Goal: Task Accomplishment & Management: Use online tool/utility

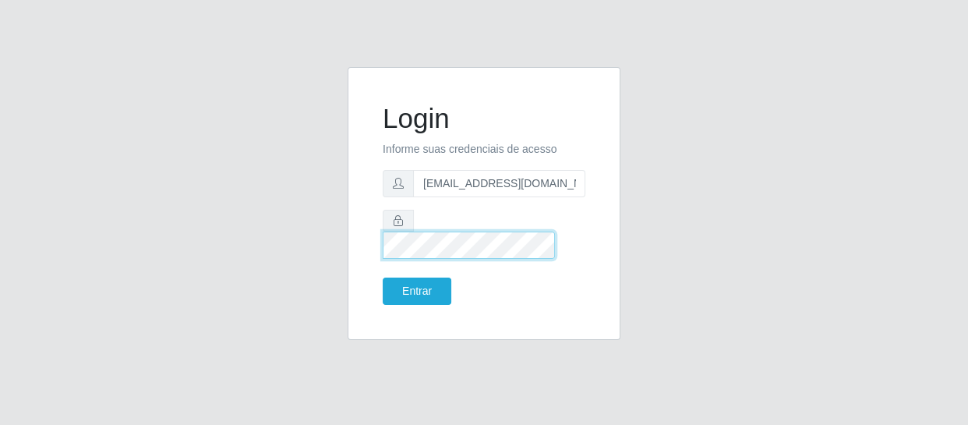
click at [383, 277] on button "Entrar" at bounding box center [417, 290] width 69 height 27
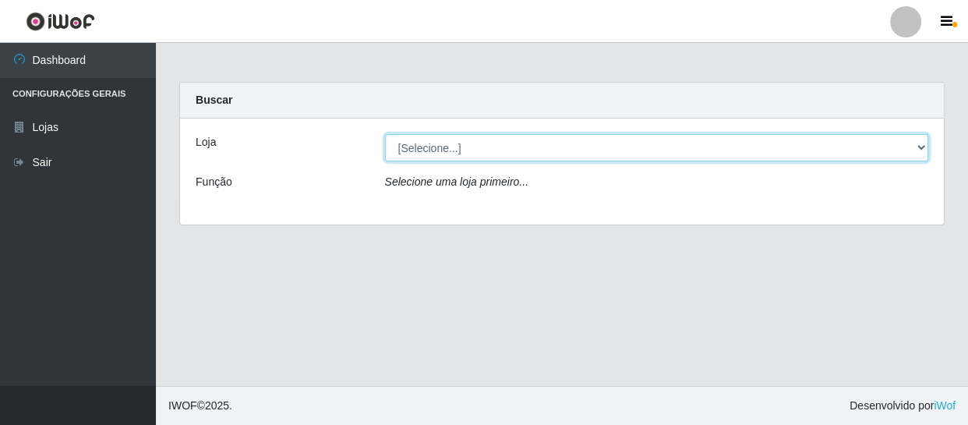
click at [919, 144] on select "[Selecione...] SuperFácil Atacado - São Gonçalo do Amarante" at bounding box center [657, 147] width 544 height 27
select select "408"
click at [385, 134] on select "[Selecione...] SuperFácil Atacado - São Gonçalo do Amarante" at bounding box center [657, 147] width 544 height 27
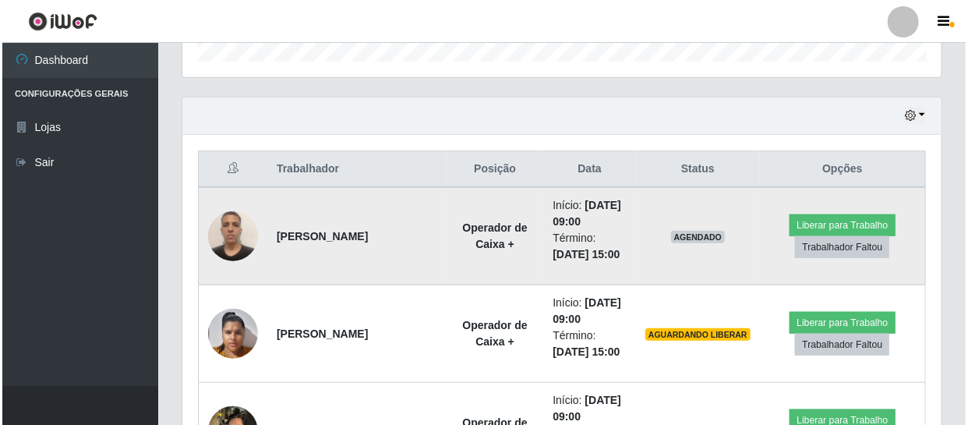
scroll to position [566, 0]
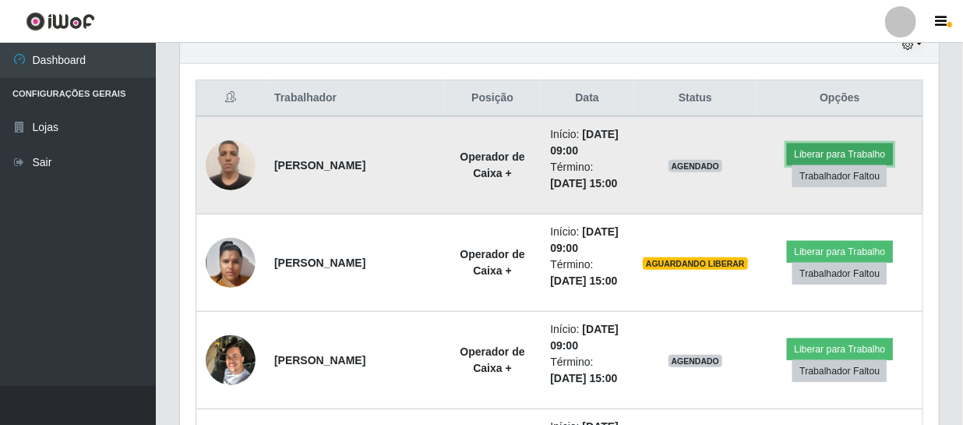
click at [814, 153] on button "Liberar para Trabalho" at bounding box center [839, 154] width 105 height 22
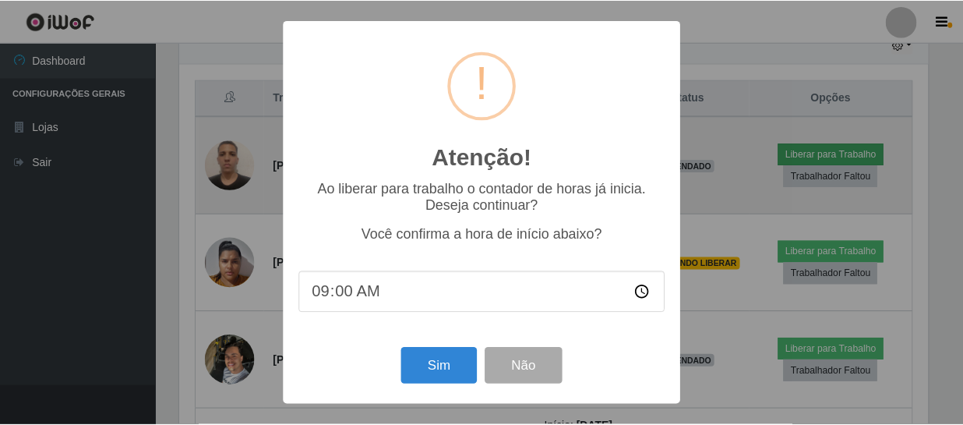
scroll to position [323, 752]
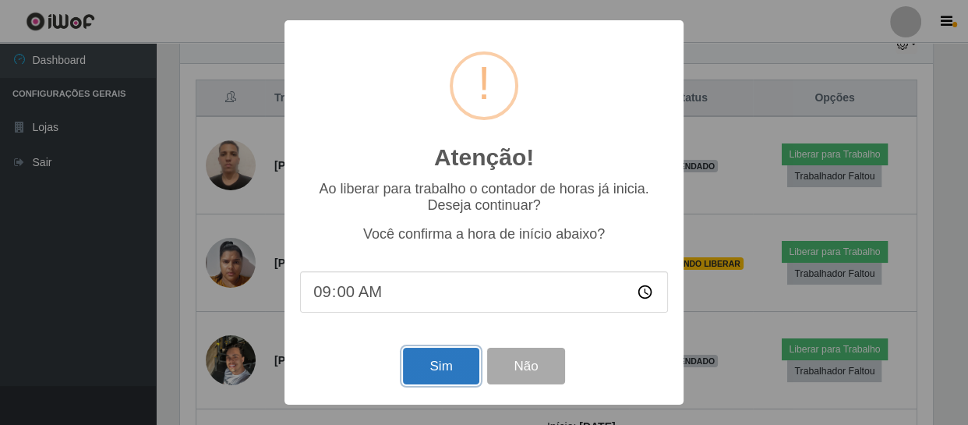
click at [441, 362] on button "Sim" at bounding box center [441, 366] width 76 height 37
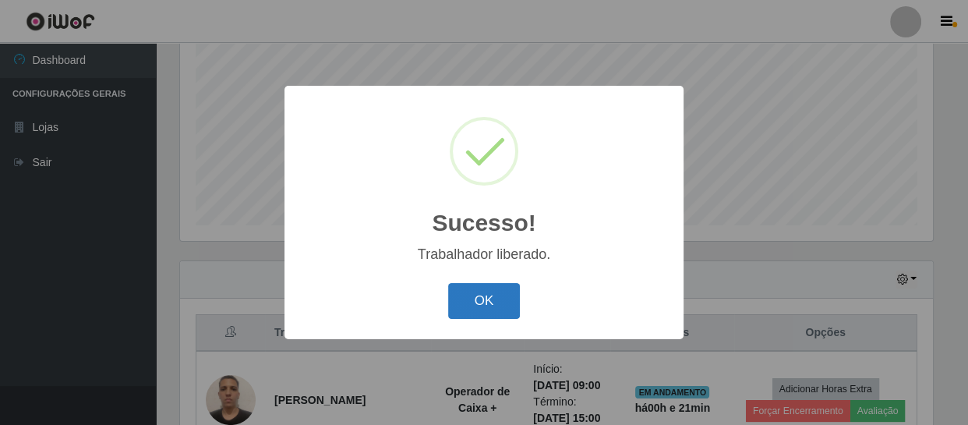
click at [491, 311] on button "OK" at bounding box center [484, 301] width 72 height 37
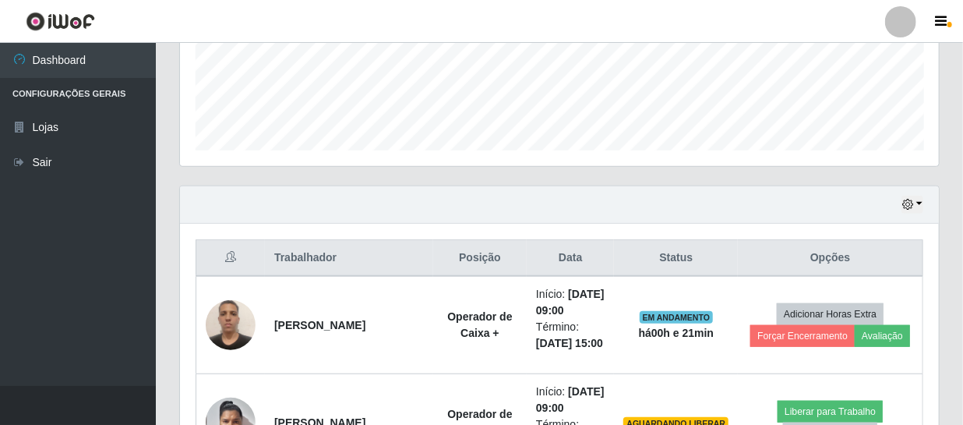
scroll to position [545, 0]
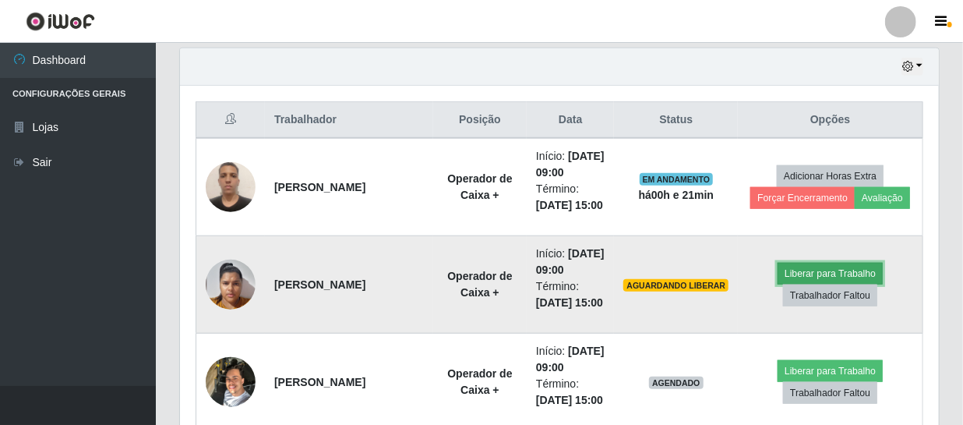
click at [794, 272] on button "Liberar para Trabalho" at bounding box center [830, 274] width 105 height 22
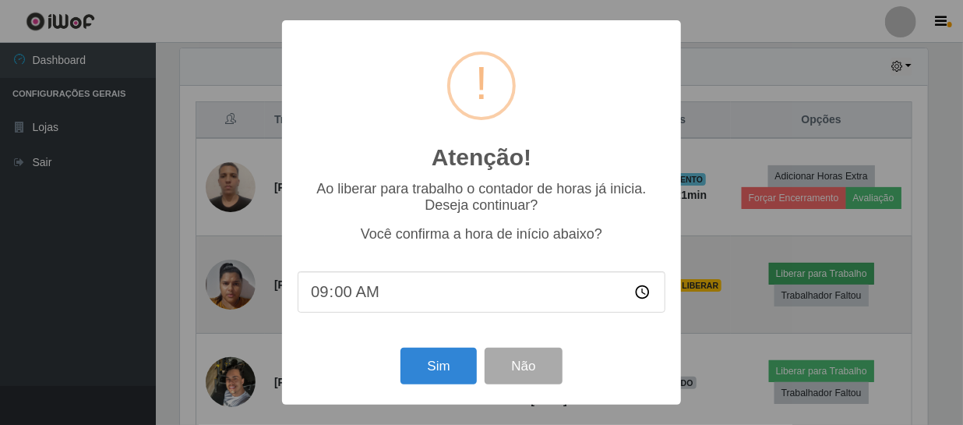
scroll to position [323, 752]
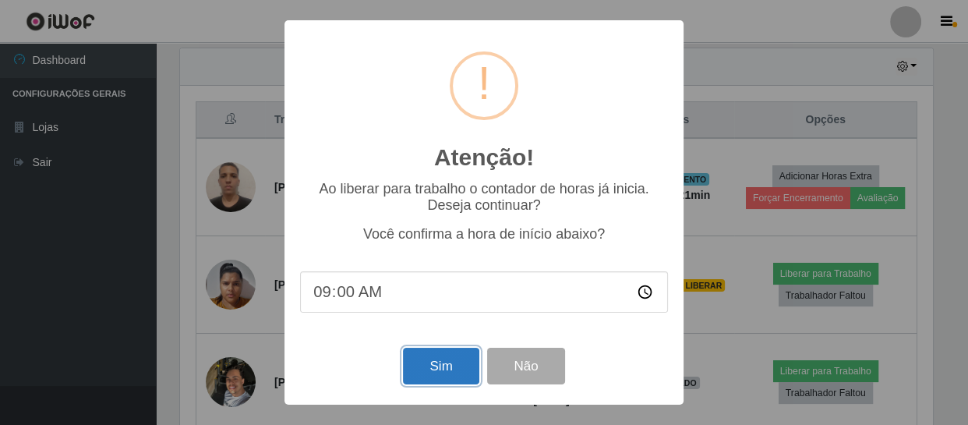
click at [465, 376] on button "Sim" at bounding box center [441, 366] width 76 height 37
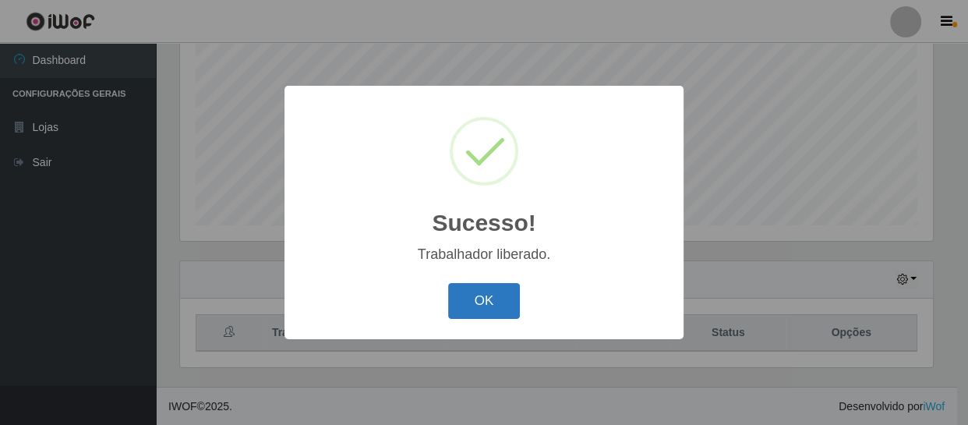
click at [483, 300] on button "OK" at bounding box center [484, 301] width 72 height 37
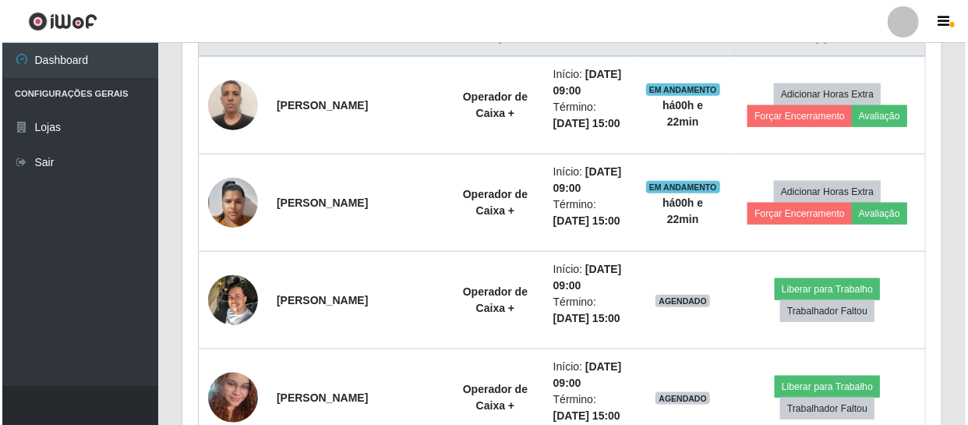
scroll to position [686, 0]
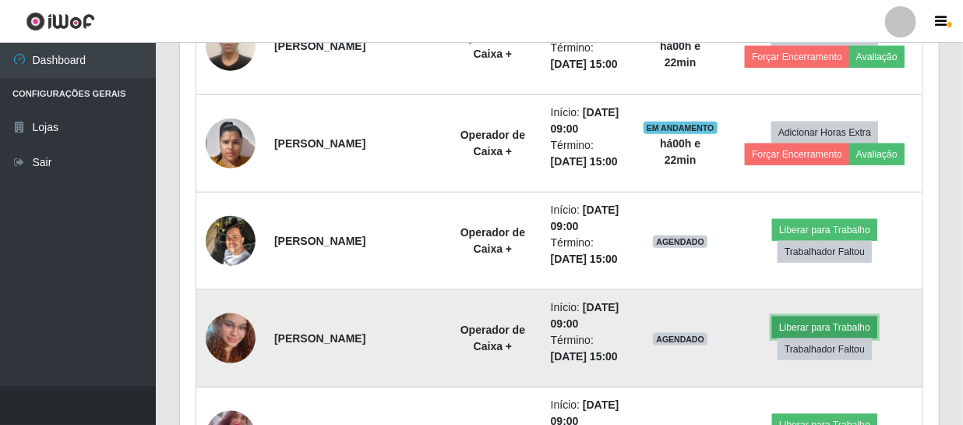
click at [803, 329] on button "Liberar para Trabalho" at bounding box center [824, 327] width 105 height 22
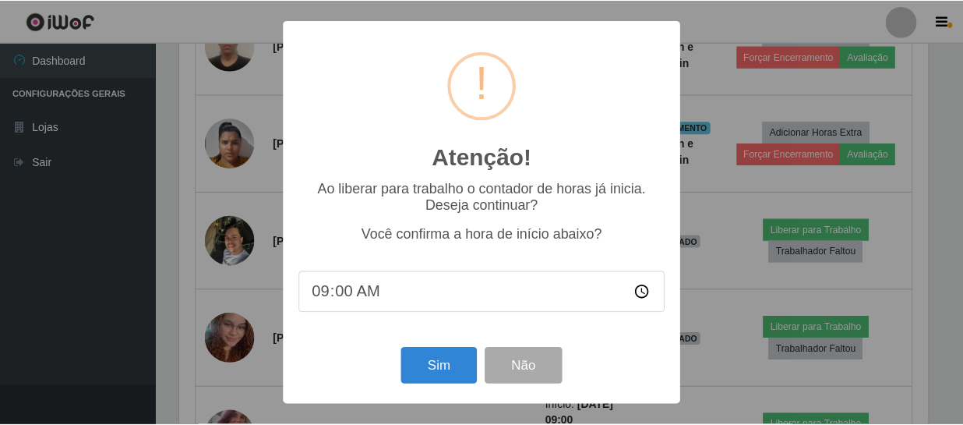
scroll to position [323, 752]
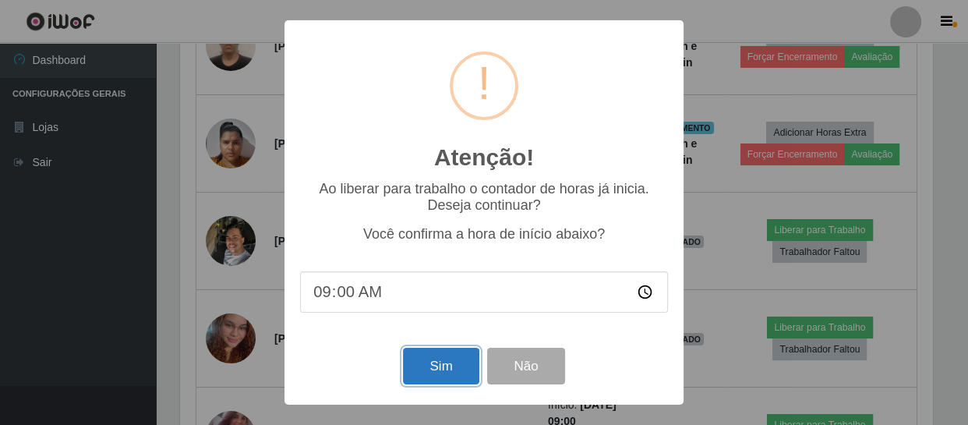
click at [460, 377] on button "Sim" at bounding box center [441, 366] width 76 height 37
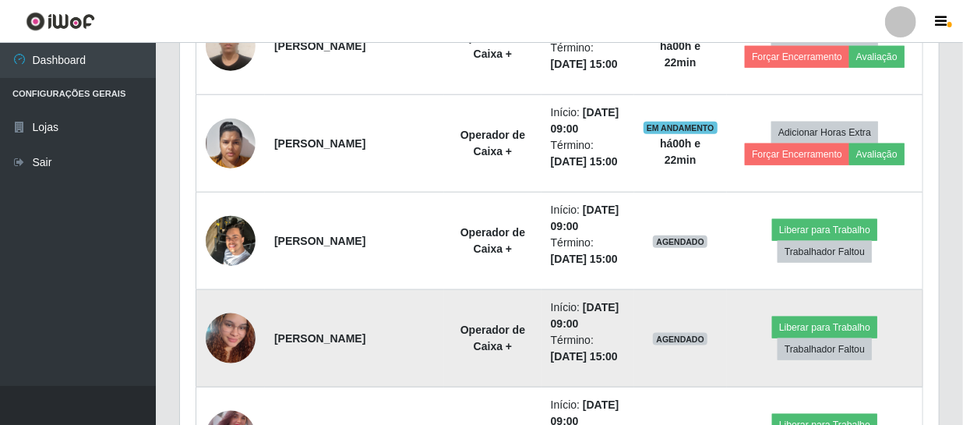
scroll to position [0, 0]
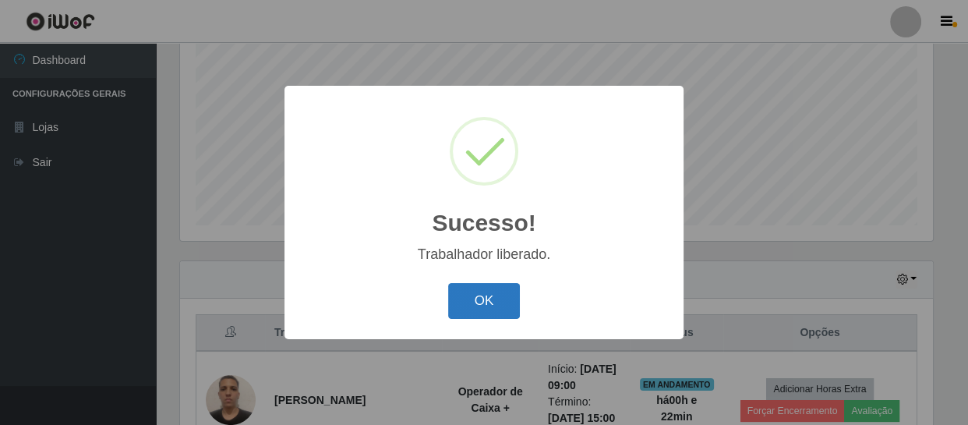
click at [485, 310] on button "OK" at bounding box center [484, 301] width 72 height 37
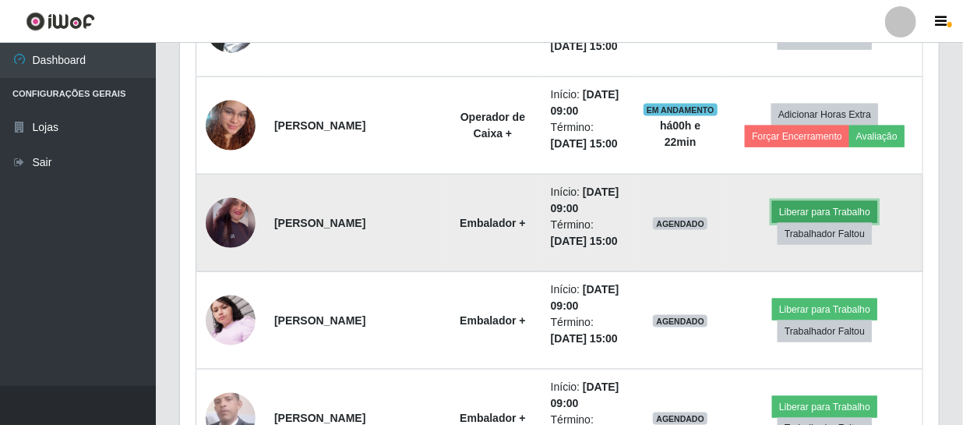
click at [785, 207] on button "Liberar para Trabalho" at bounding box center [824, 212] width 105 height 22
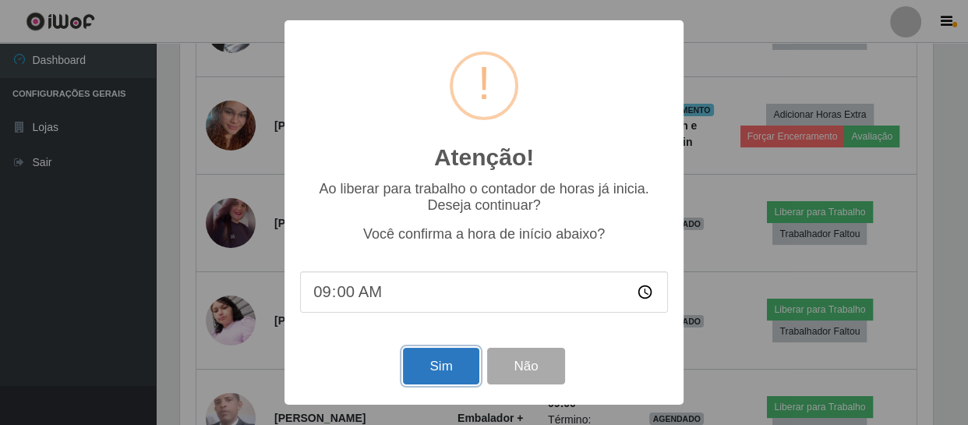
click at [432, 376] on button "Sim" at bounding box center [441, 366] width 76 height 37
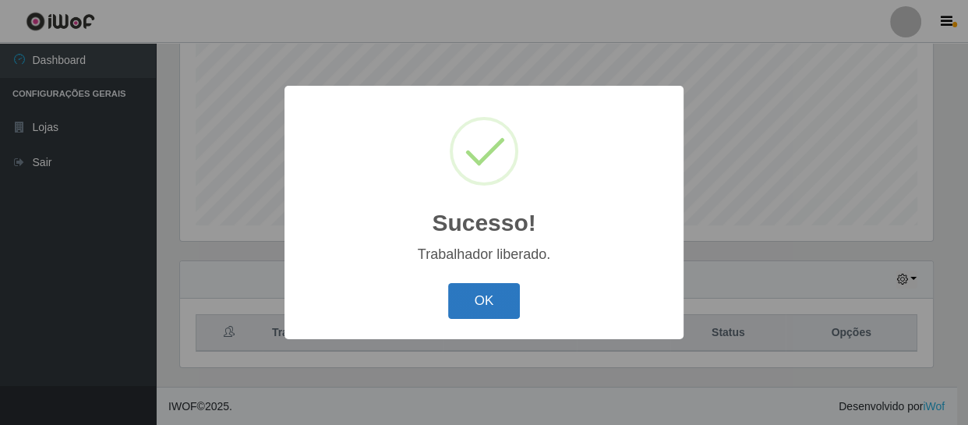
click at [503, 302] on button "OK" at bounding box center [484, 301] width 72 height 37
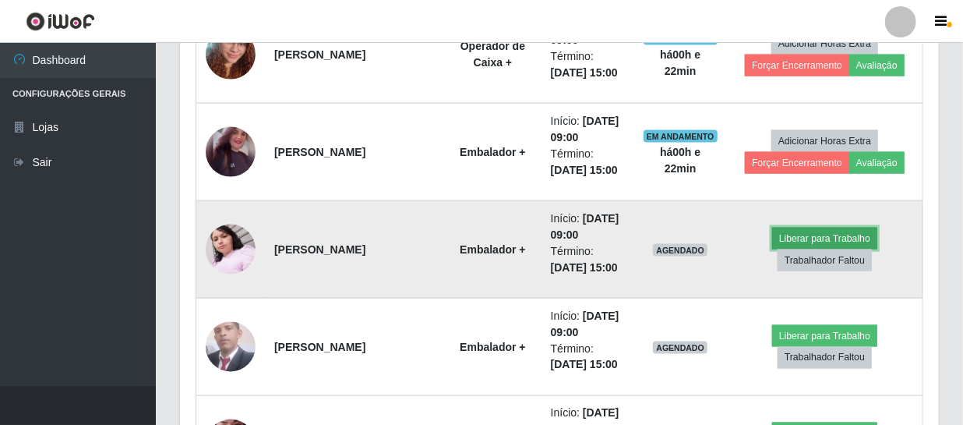
click at [782, 239] on button "Liberar para Trabalho" at bounding box center [824, 239] width 105 height 22
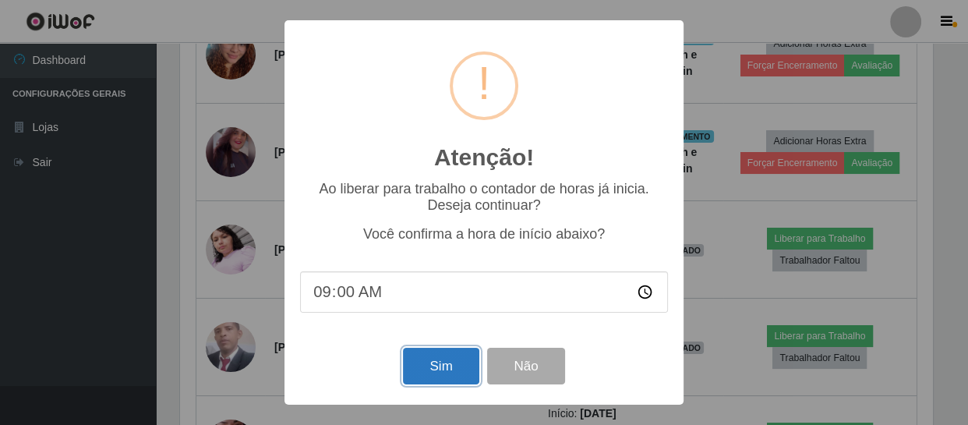
click at [429, 373] on button "Sim" at bounding box center [441, 366] width 76 height 37
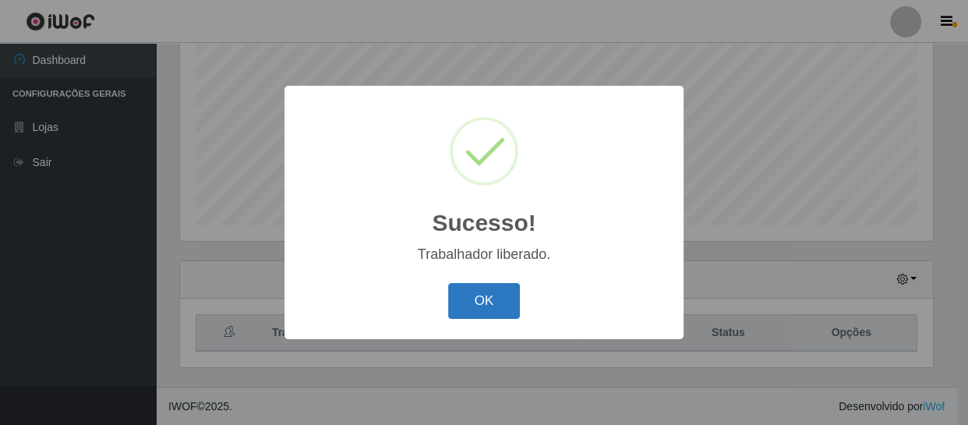
click at [478, 307] on button "OK" at bounding box center [484, 301] width 72 height 37
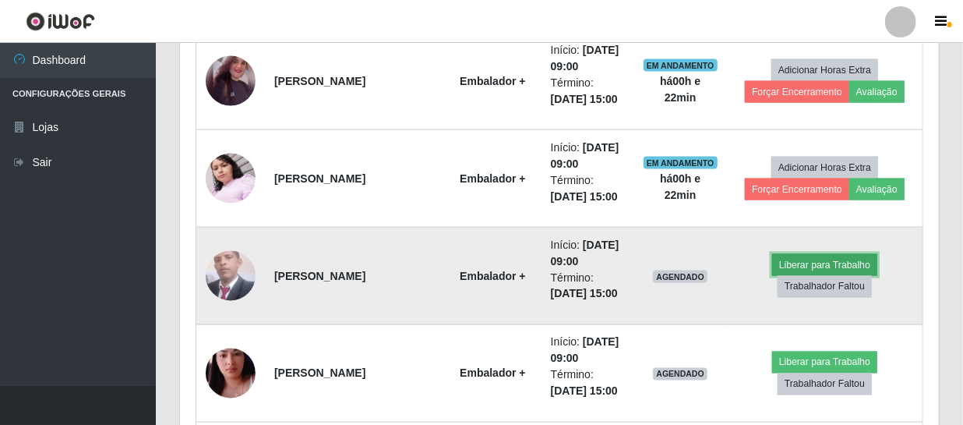
click at [810, 266] on button "Liberar para Trabalho" at bounding box center [824, 265] width 105 height 22
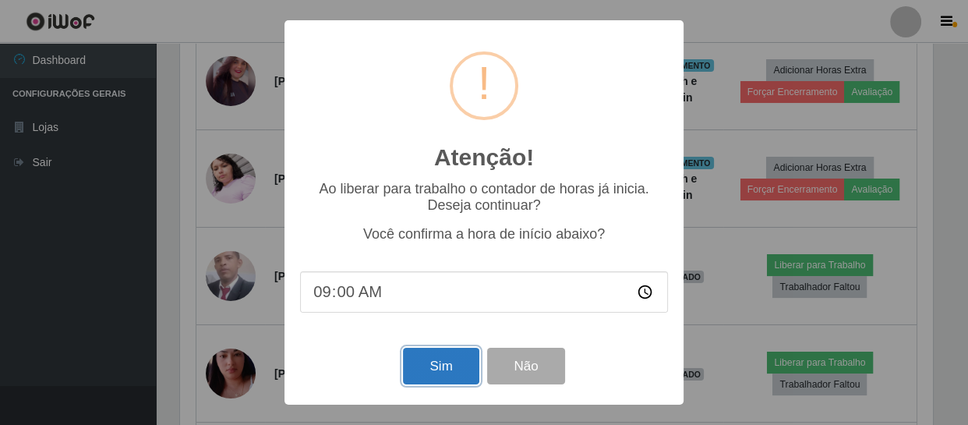
click at [434, 365] on button "Sim" at bounding box center [441, 366] width 76 height 37
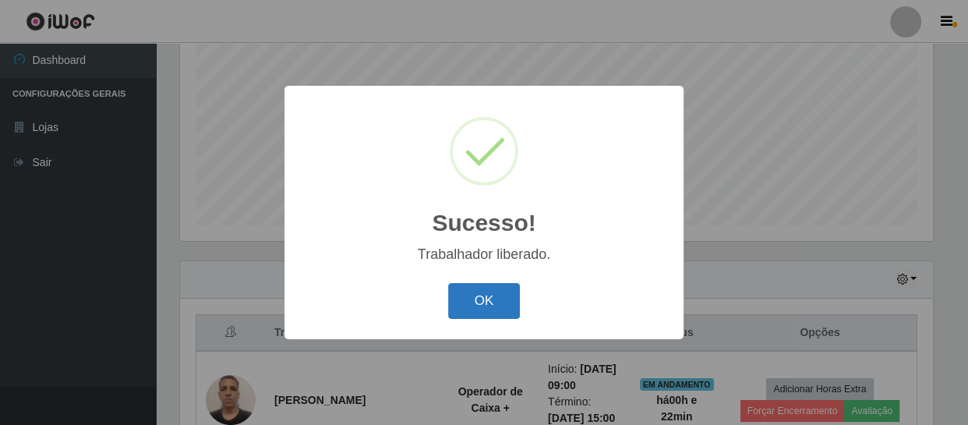
click at [473, 313] on button "OK" at bounding box center [484, 301] width 72 height 37
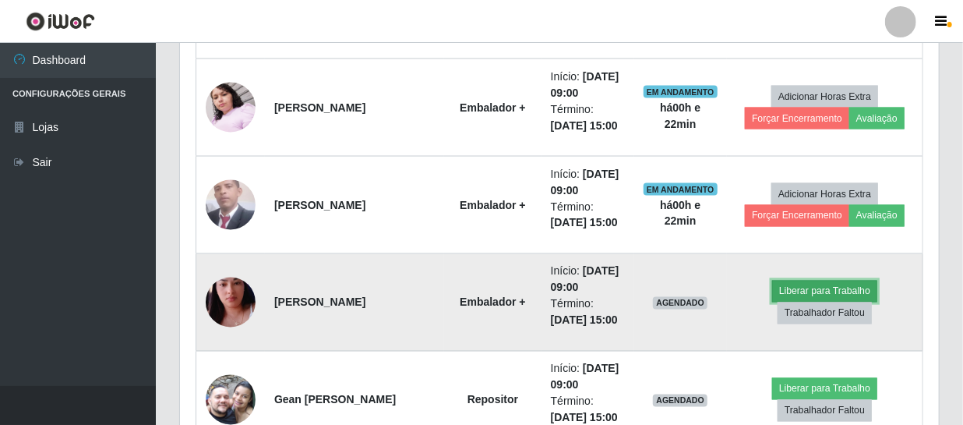
click at [793, 289] on button "Liberar para Trabalho" at bounding box center [824, 292] width 105 height 22
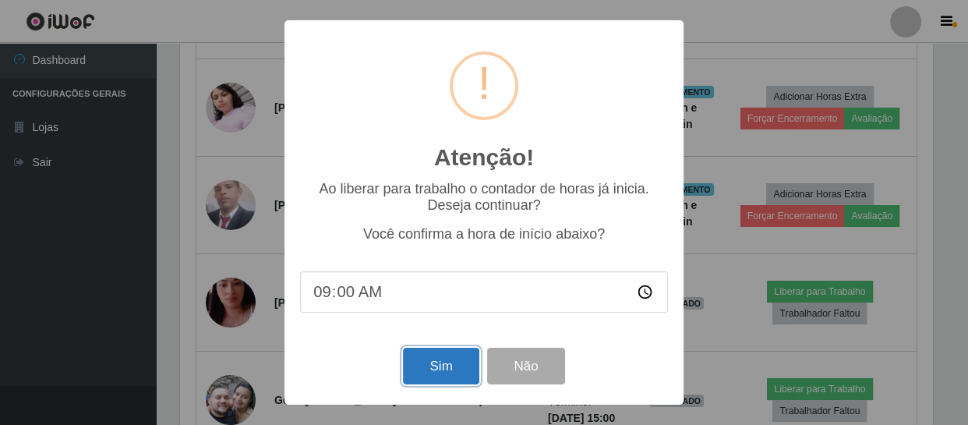
click at [451, 372] on button "Sim" at bounding box center [441, 366] width 76 height 37
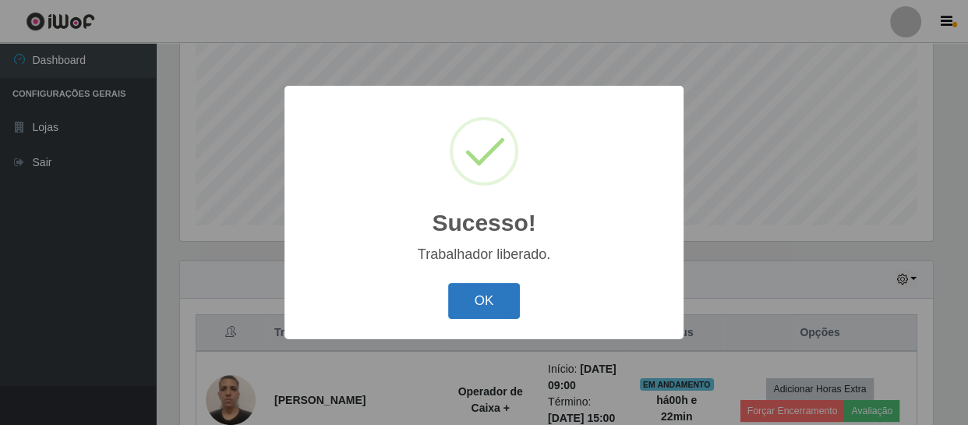
click at [484, 305] on button "OK" at bounding box center [484, 301] width 72 height 37
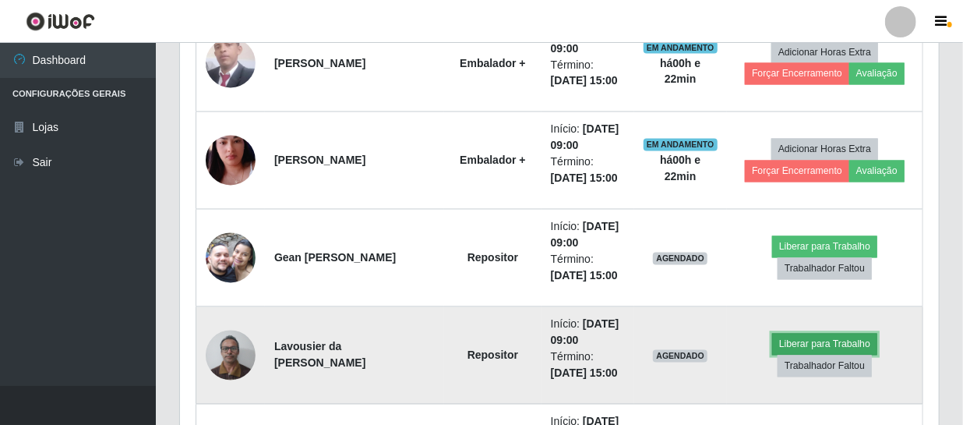
click at [801, 339] on button "Liberar para Trabalho" at bounding box center [824, 344] width 105 height 22
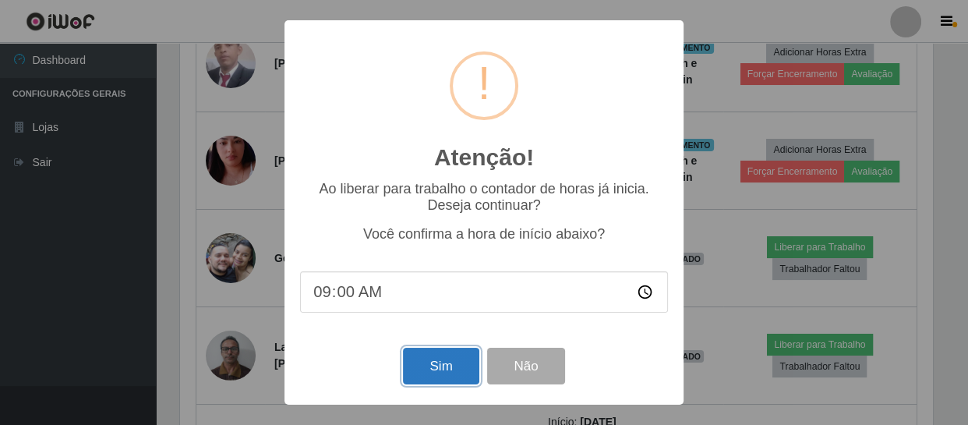
click at [429, 372] on button "Sim" at bounding box center [441, 366] width 76 height 37
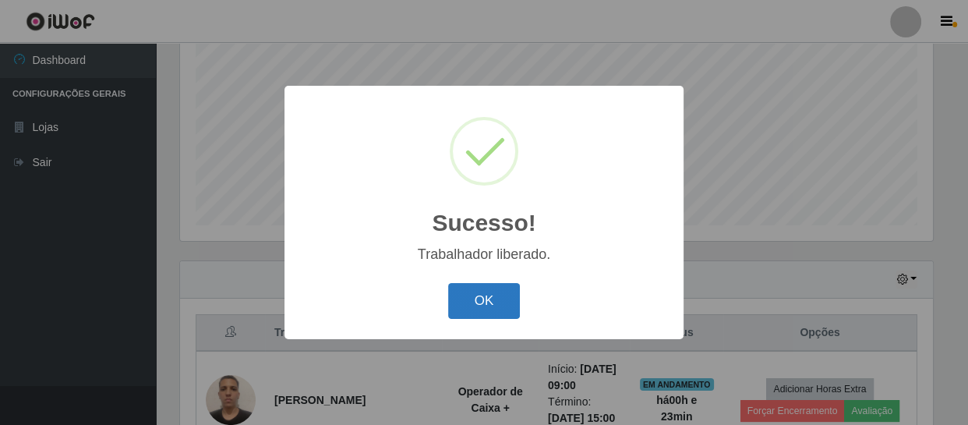
click at [478, 311] on button "OK" at bounding box center [484, 301] width 72 height 37
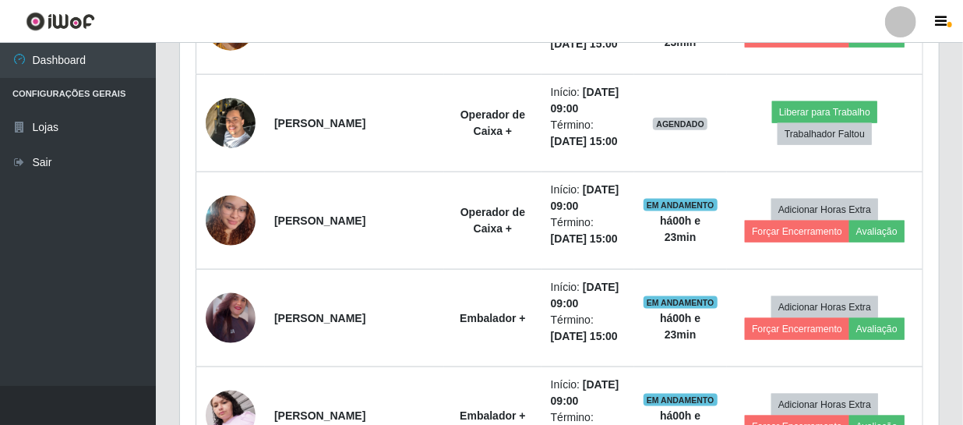
scroll to position [828, 0]
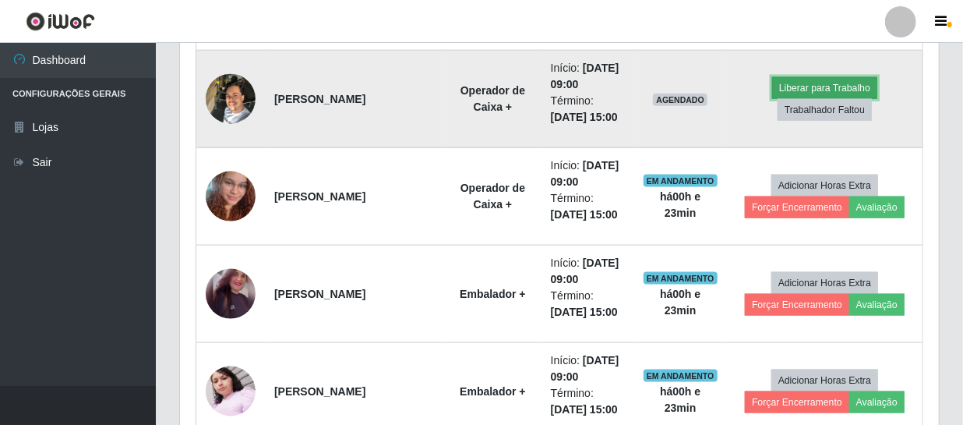
click at [806, 87] on button "Liberar para Trabalho" at bounding box center [824, 88] width 105 height 22
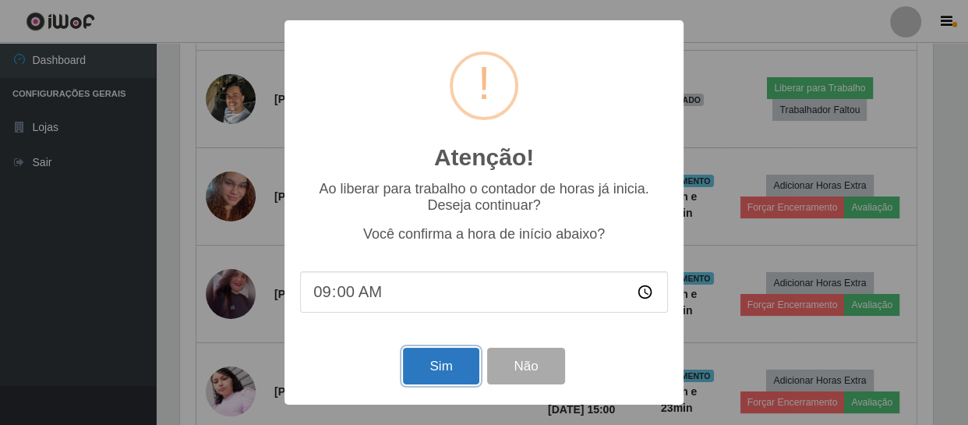
click at [436, 371] on button "Sim" at bounding box center [441, 366] width 76 height 37
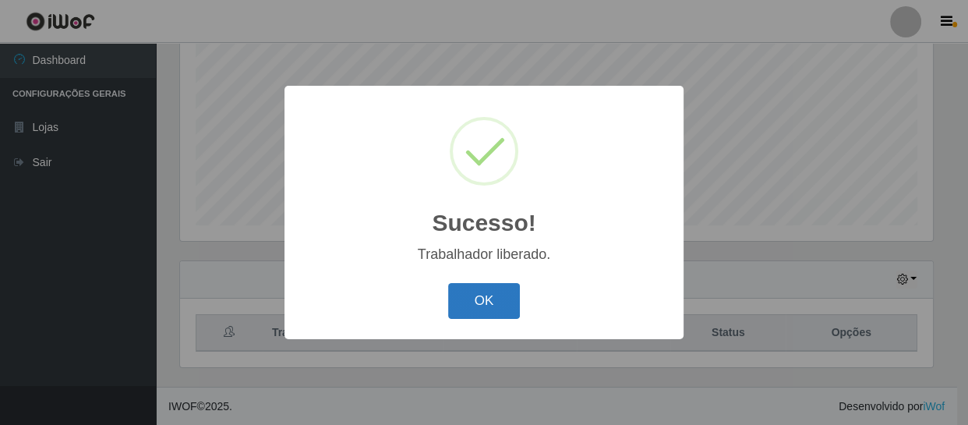
click at [510, 304] on button "OK" at bounding box center [484, 301] width 72 height 37
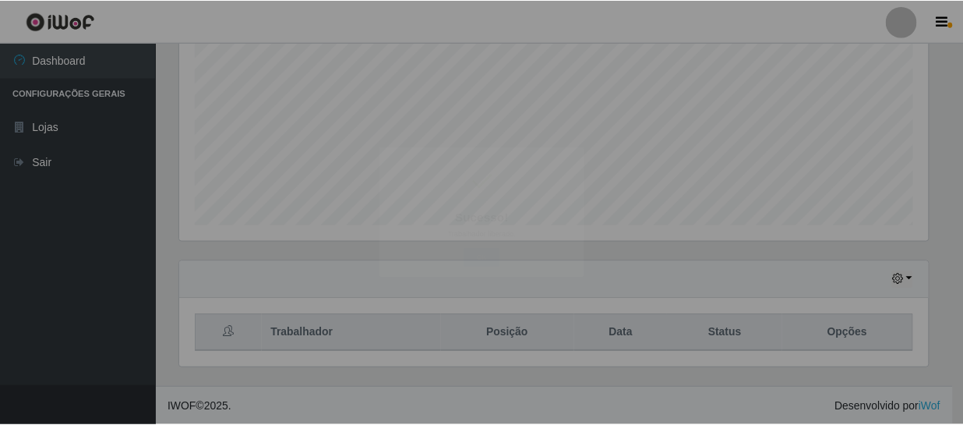
scroll to position [323, 759]
